Goal: Communication & Community: Answer question/provide support

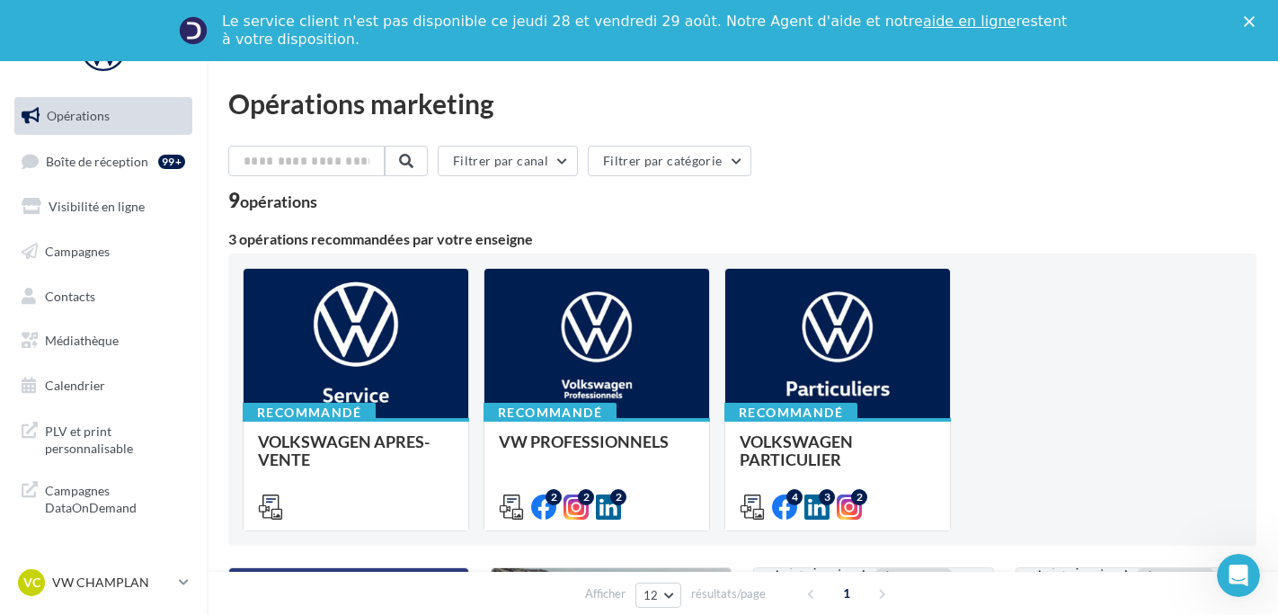
click at [79, 185] on ul "Opérations Boîte de réception 99+ Visibilité en ligne Campagnes Contacts Médiat…" at bounding box center [103, 251] width 192 height 322
click at [79, 162] on span "Boîte de réception" at bounding box center [97, 160] width 102 height 15
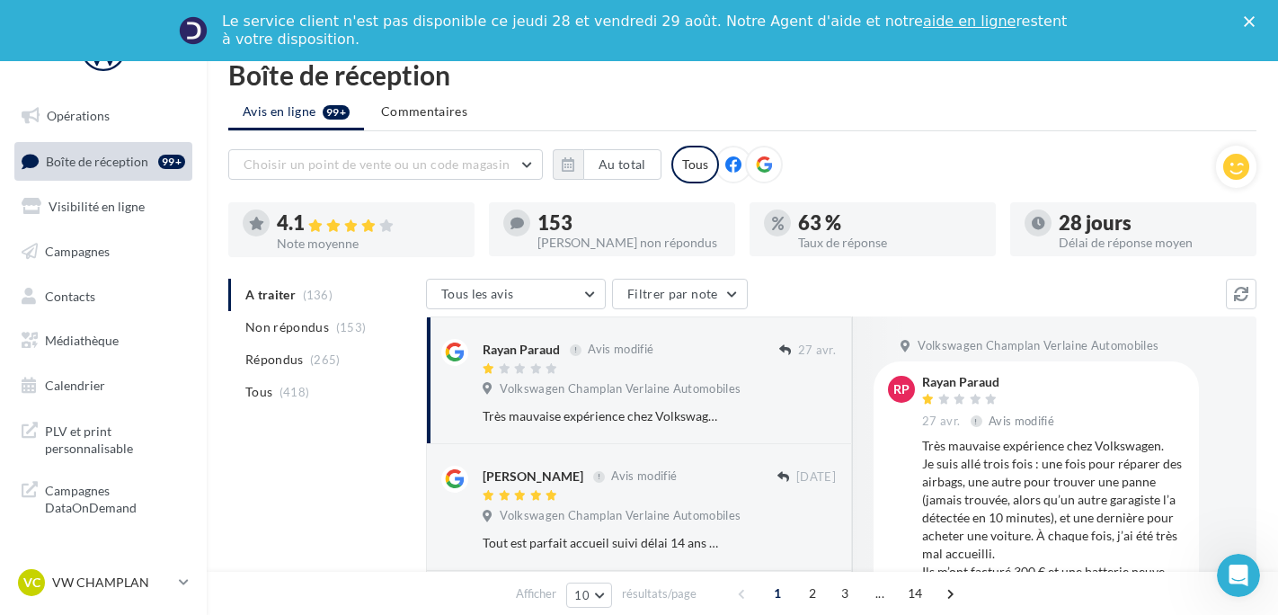
click at [358, 354] on li "Répondus (265)" at bounding box center [323, 359] width 191 height 32
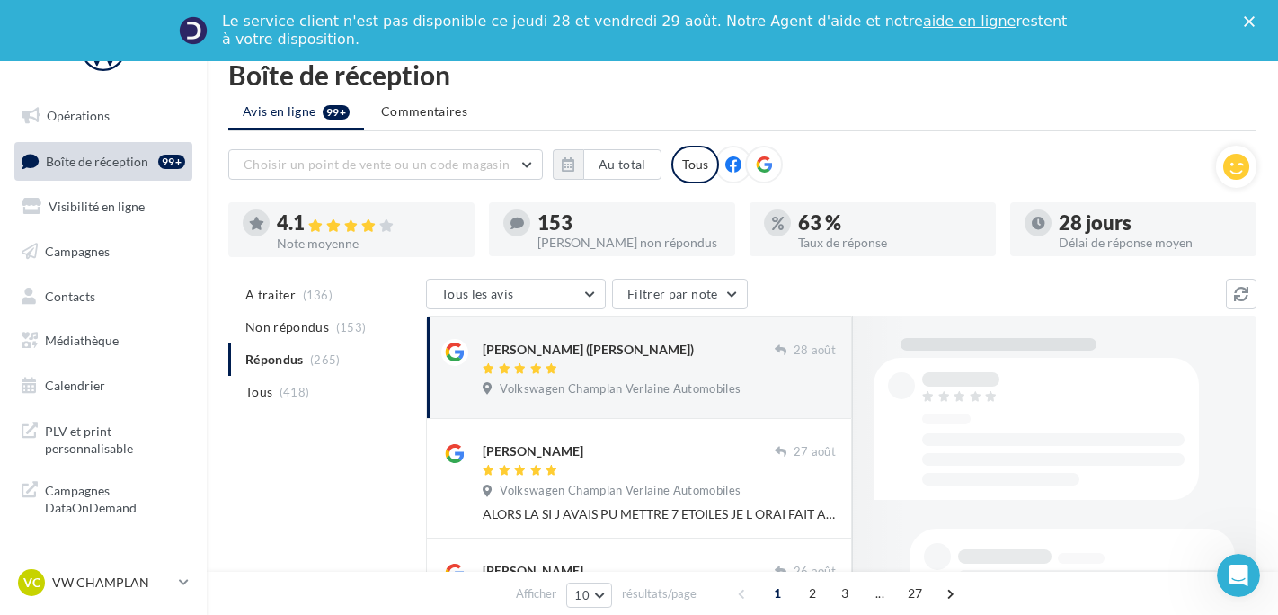
click at [597, 410] on div "[PERSON_NAME] ([PERSON_NAME]) [DATE] Volkswagen Champlan Verlaine Automobiles" at bounding box center [639, 367] width 426 height 102
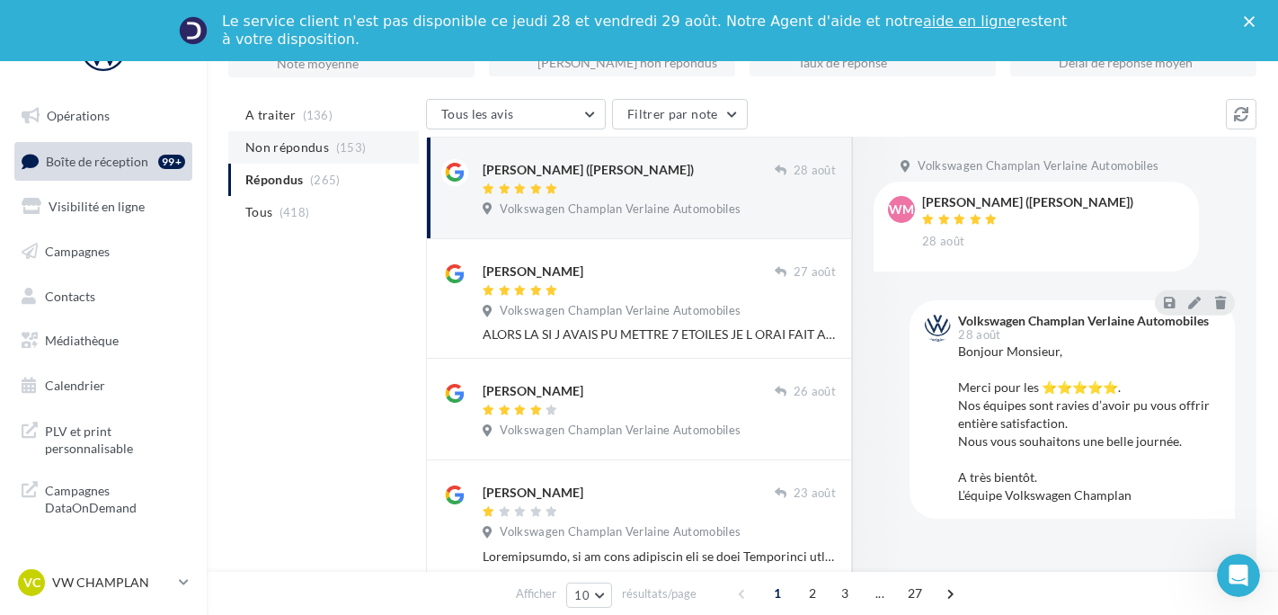
scroll to position [104, 0]
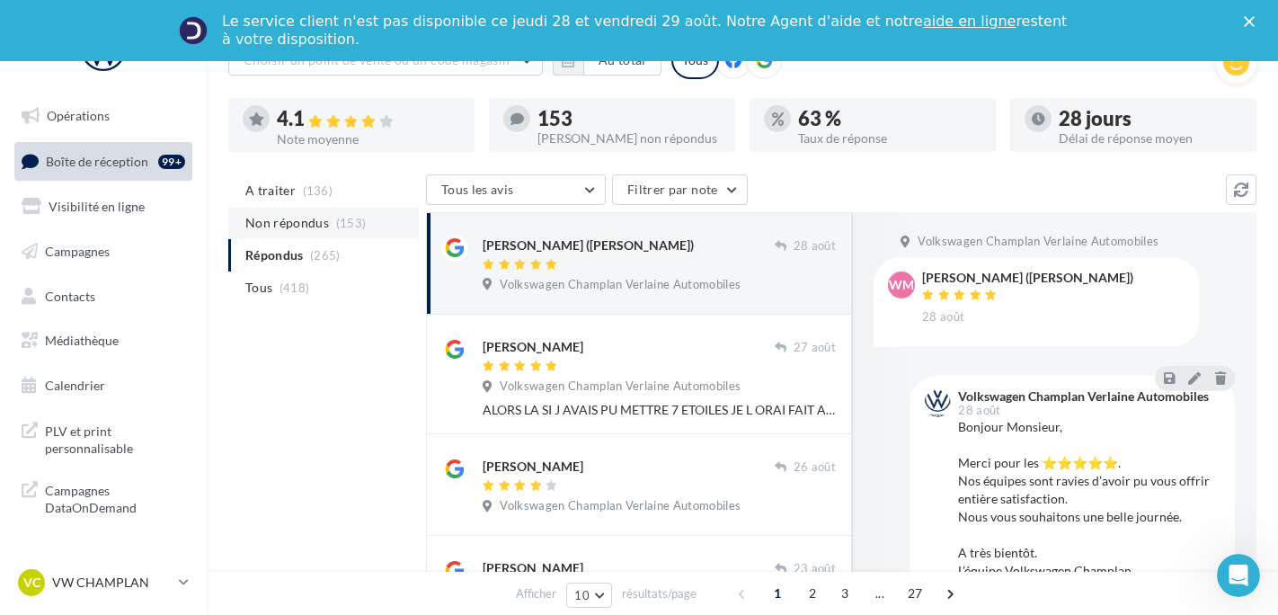
click at [294, 221] on span "Non répondus" at bounding box center [287, 223] width 84 height 18
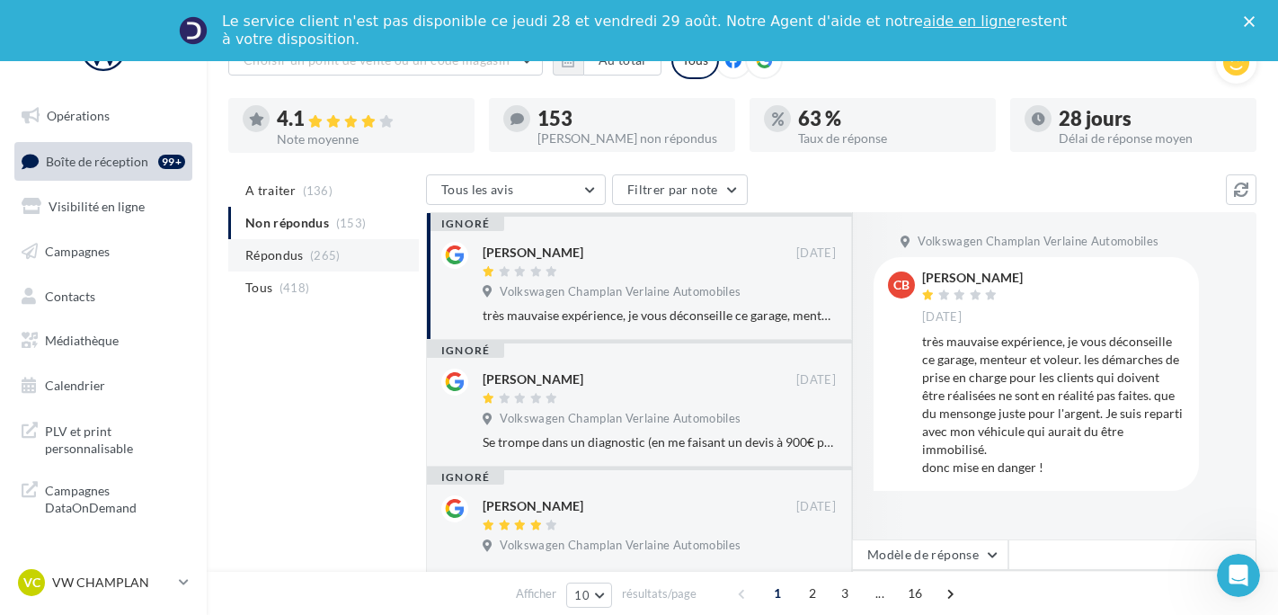
click at [294, 250] on span "Répondus" at bounding box center [274, 255] width 58 height 18
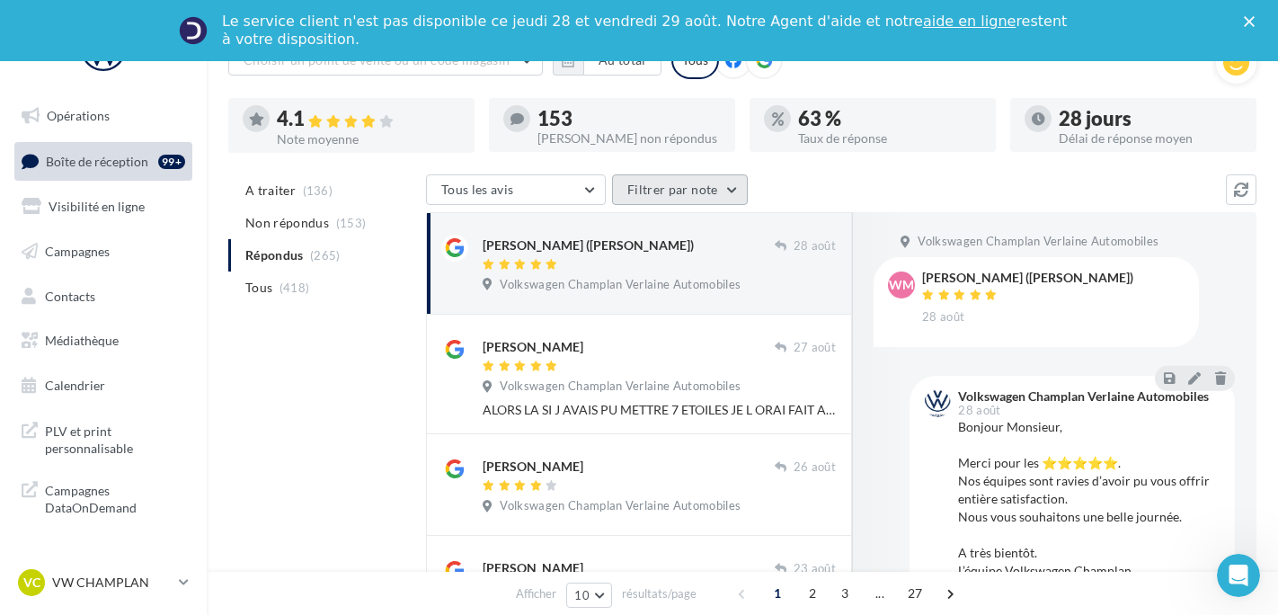
click at [717, 203] on button "Filtrer par note" at bounding box center [680, 189] width 136 height 31
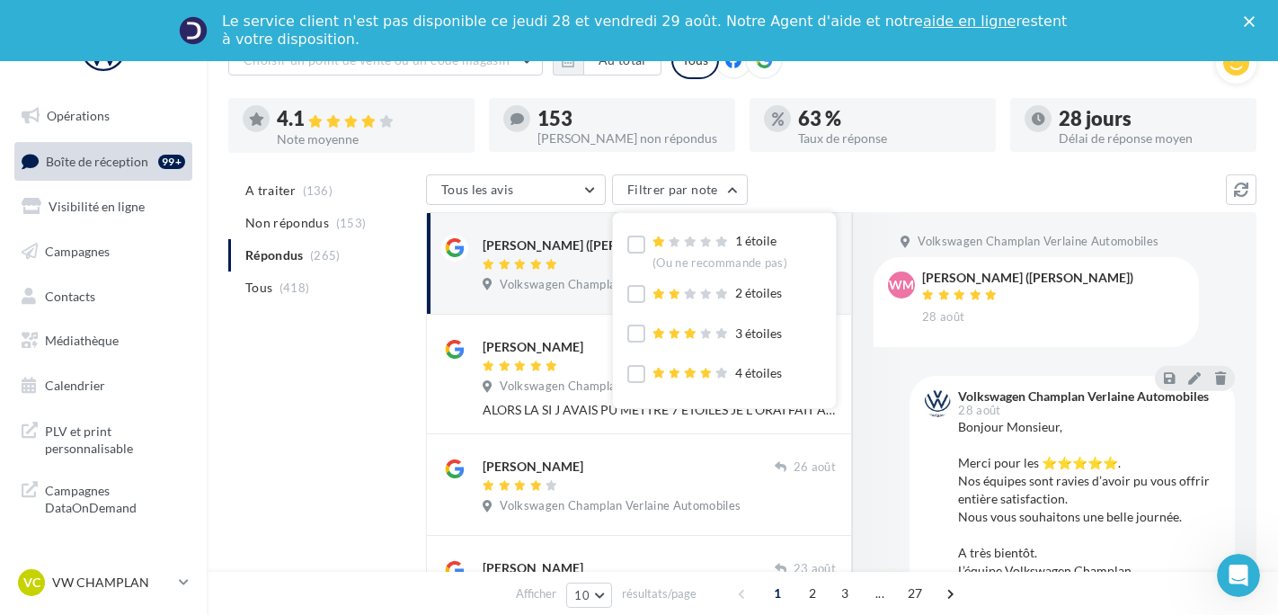
click at [621, 254] on div "1 étoile (Ou ne recommande pas) 2 étoiles 3 étoiles 4 étoiles 5 étoiles (Ou rec…" at bounding box center [724, 310] width 223 height 195
click at [632, 248] on label at bounding box center [637, 245] width 18 height 18
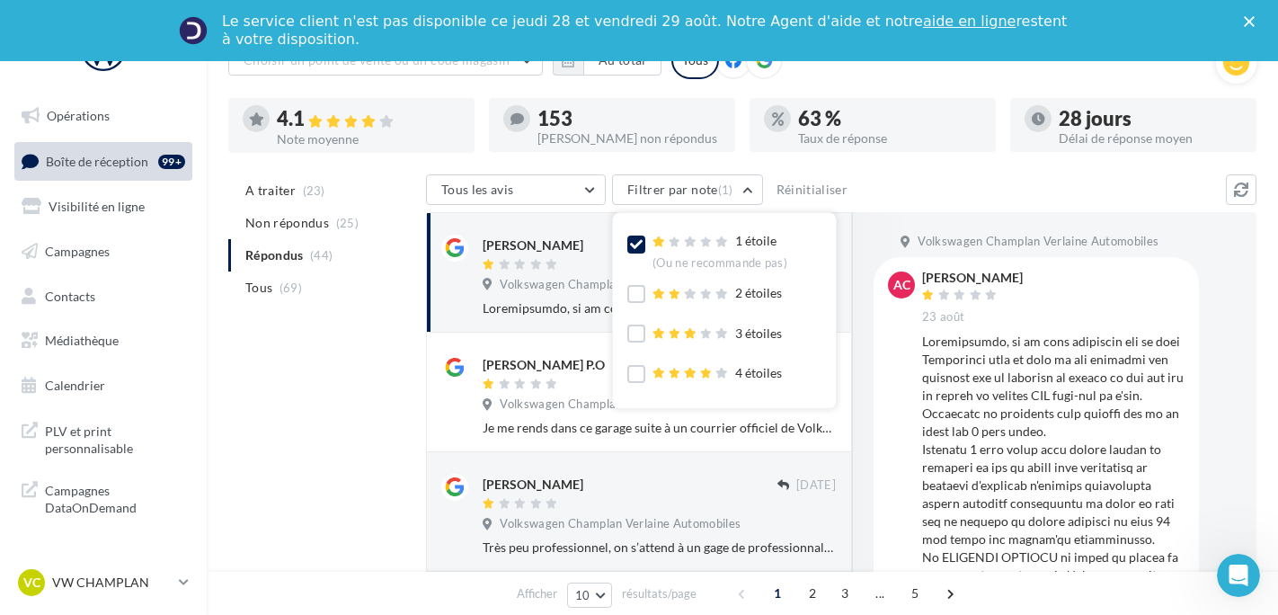
click at [486, 282] on icon at bounding box center [488, 284] width 10 height 13
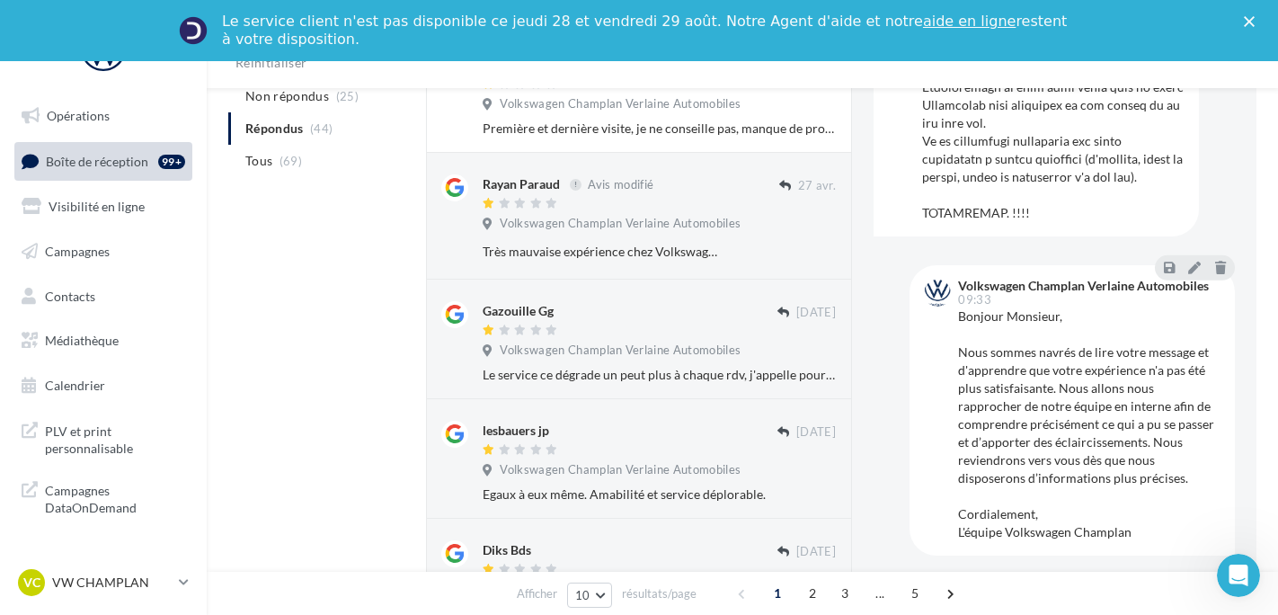
scroll to position [904, 0]
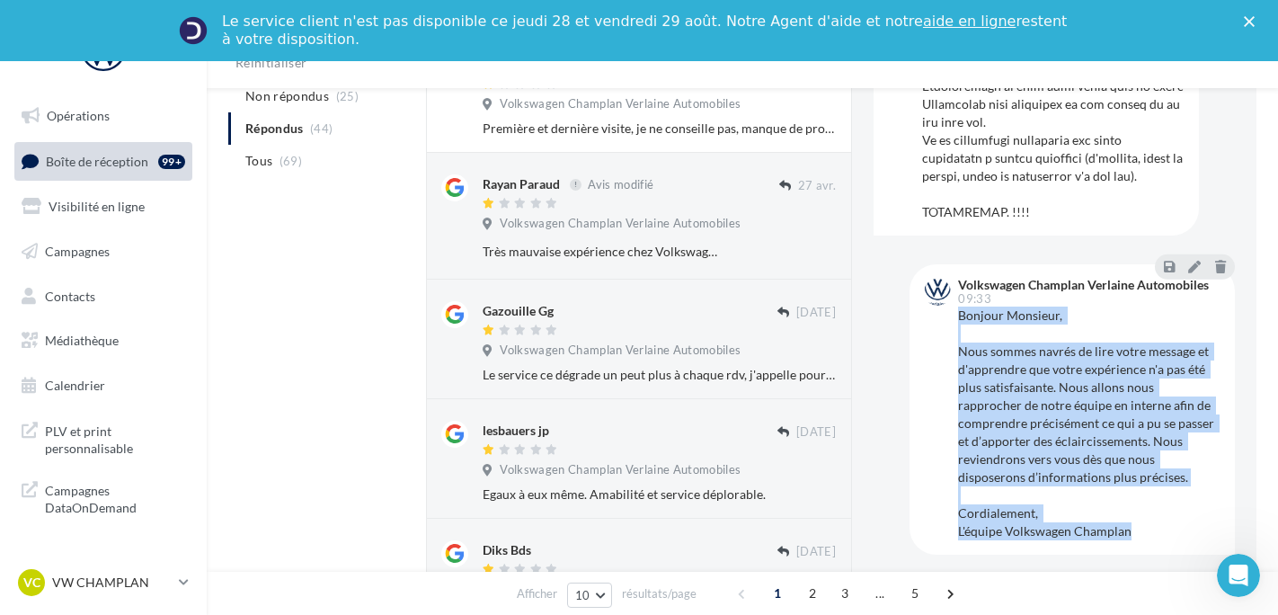
drag, startPoint x: 1146, startPoint y: 532, endPoint x: 955, endPoint y: 314, distance: 290.5
click at [955, 314] on div "Volkswagen Champlan Verlaine Automobiles 09:33 Bonjour Monsieur, Nous sommes na…" at bounding box center [1072, 410] width 297 height 262
copy div "Bonjour Monsieur, Nous sommes navrés de lire votre message et d'apprendre que v…"
click at [142, 578] on p "VW CHAMPLAN" at bounding box center [112, 583] width 120 height 18
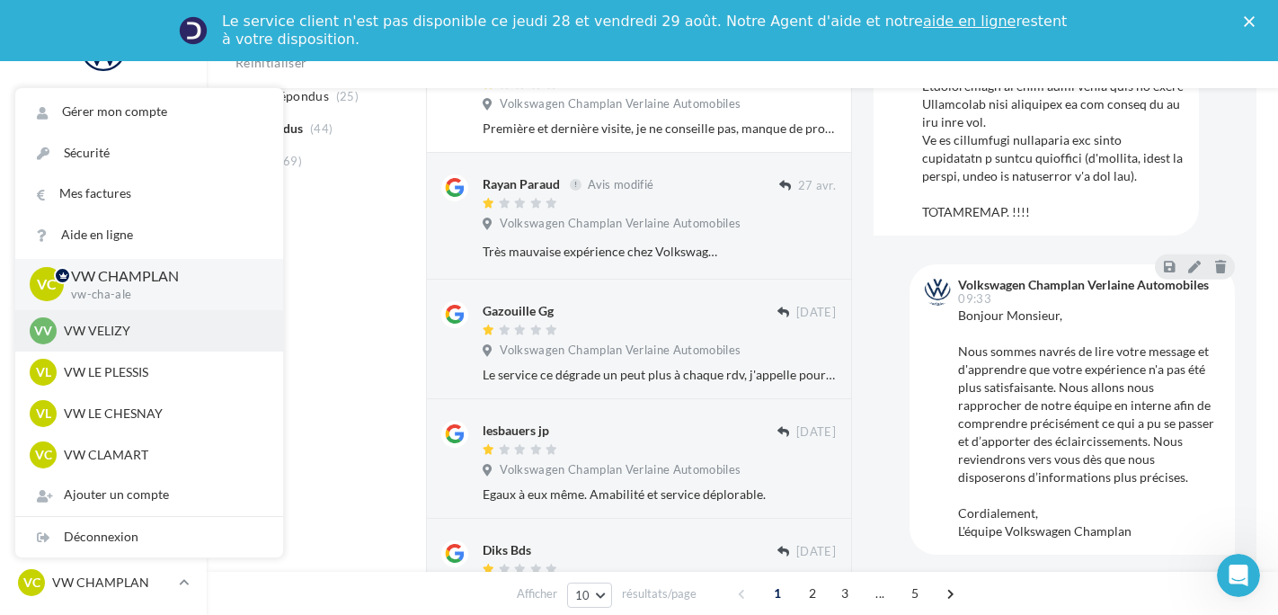
click at [156, 335] on p "VW VELIZY" at bounding box center [163, 331] width 198 height 18
